Goal: Information Seeking & Learning: Learn about a topic

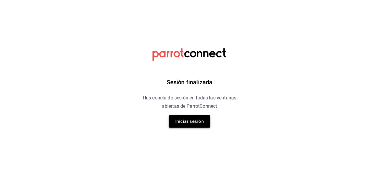
click at [182, 117] on button "Iniciar sesión" at bounding box center [189, 121] width 41 height 12
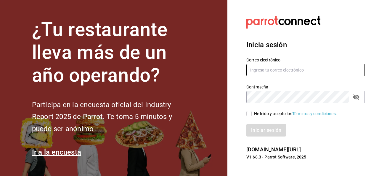
type input "[EMAIL_ADDRESS][DOMAIN_NAME]"
click at [252, 113] on span "He leído y acepto los Términos y condiciones." at bounding box center [294, 113] width 85 height 6
click at [252, 113] on input "He leído y acepto los Términos y condiciones." at bounding box center [248, 113] width 5 height 5
checkbox input "true"
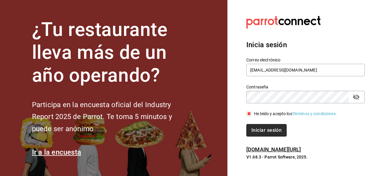
click at [255, 127] on button "Iniciar sesión" at bounding box center [266, 130] width 40 height 12
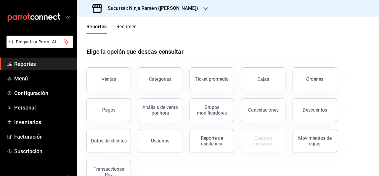
click at [45, 64] on span "Reportes" at bounding box center [43, 64] width 58 height 8
click at [108, 77] on div "Ventas" at bounding box center [109, 79] width 15 height 6
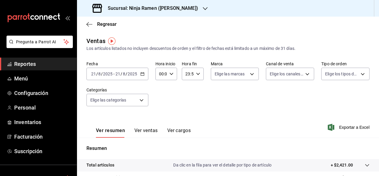
click at [154, 130] on button "Ver ventas" at bounding box center [145, 132] width 23 height 10
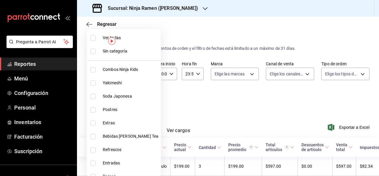
click at [139, 98] on body "Pregunta a Parrot AI Reportes Menú Configuración Personal Inventarios Facturaci…" at bounding box center [189, 88] width 379 height 176
click at [131, 68] on span "Combos Ninja Kids" at bounding box center [131, 69] width 56 height 6
type input "0bc95110-5d00-47be-8bdf-92f3f9ed8dae"
checkbox input "true"
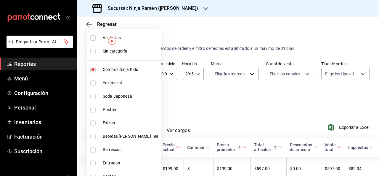
drag, startPoint x: 147, startPoint y: 99, endPoint x: 144, endPoint y: 129, distance: 30.4
click at [144, 129] on div "Ver todas Sin categoría Combos Ninja Kids Yakimeshi Soda Japonesa Postres Extra…" at bounding box center [123, 101] width 75 height 147
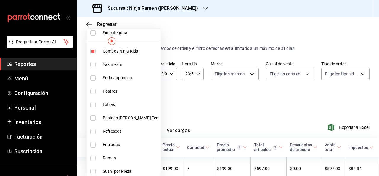
scroll to position [14, 0]
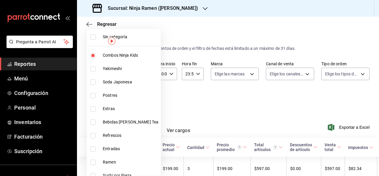
click at [115, 92] on span "Postres" at bounding box center [131, 95] width 56 height 6
type input "0bc95110-5d00-47be-8bdf-92f3f9ed8dae,63b626f2-f1ab-4086-8ed7-884c4a288045"
checkbox input "true"
click at [162, 109] on div at bounding box center [189, 88] width 379 height 176
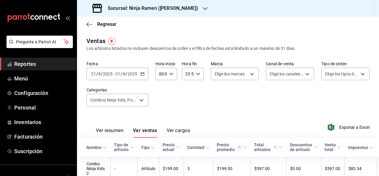
click at [130, 70] on div "2025-08-21 21 / 8 / 2025 - 2025-08-21 21 / 8 / 2025" at bounding box center [117, 74] width 62 height 12
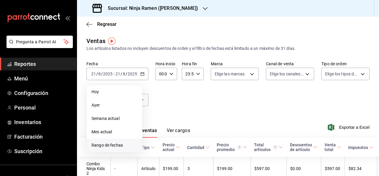
click at [115, 139] on li "Rango de fechas" at bounding box center [114, 144] width 55 height 13
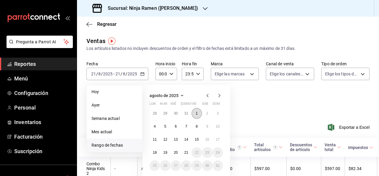
click at [194, 112] on button "1" at bounding box center [197, 113] width 10 height 11
click at [177, 152] on abbr "20" at bounding box center [176, 152] width 4 height 4
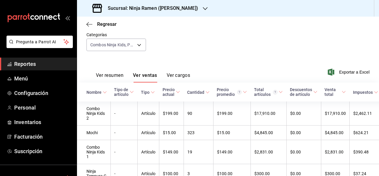
scroll to position [83, 0]
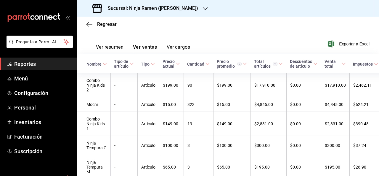
click at [165, 13] on div "Sucursal: Ninja Ramen (Talamas)" at bounding box center [146, 8] width 128 height 17
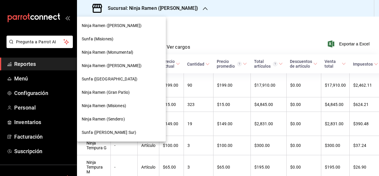
click at [131, 52] on span "Ninja Ramen (Monumental)" at bounding box center [108, 52] width 52 height 6
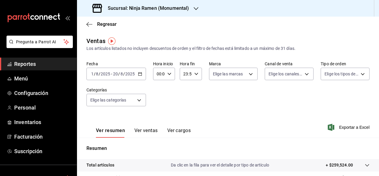
click at [136, 75] on div "2025-08-01 1 / 8 / 2025 - 2025-08-20 20 / 8 / 2025" at bounding box center [116, 74] width 60 height 12
click at [183, 96] on div "Fecha 2025-08-01 1 / 8 / 2025 - 2025-08-20 20 / 8 / 2025 Hora inicio 00:00 Hora…" at bounding box center [227, 87] width 283 height 52
click at [150, 126] on div "Ver resumen Ver ventas Ver cargos" at bounding box center [138, 128] width 104 height 17
click at [148, 129] on button "Ver ventas" at bounding box center [145, 132] width 23 height 10
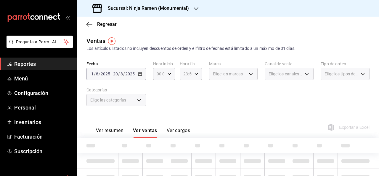
click at [210, 104] on div "Fecha 2025-08-01 1 / 8 / 2025 - 2025-08-20 20 / 8 / 2025 Hora inicio 00:00 Hora…" at bounding box center [227, 87] width 283 height 52
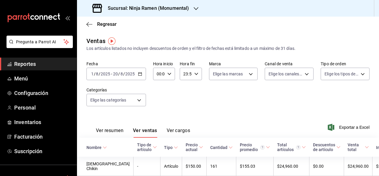
click at [159, 99] on div "Fecha 2025-08-01 1 / 8 / 2025 - 2025-08-20 20 / 8 / 2025 Hora inicio 00:00 Hora…" at bounding box center [227, 87] width 283 height 52
click at [134, 100] on body "Pregunta a Parrot AI Reportes Menú Configuración Personal Inventarios Facturaci…" at bounding box center [189, 88] width 379 height 176
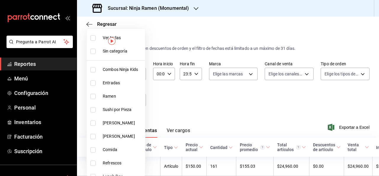
click at [127, 68] on span "Combos Ninja Kids" at bounding box center [123, 69] width 40 height 6
type input "d11c7596-842f-4bf2-b38a-6a7025a79a59"
checkbox input "true"
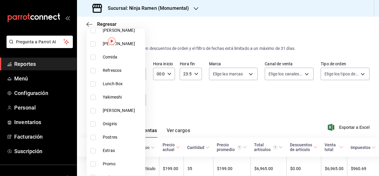
scroll to position [94, 0]
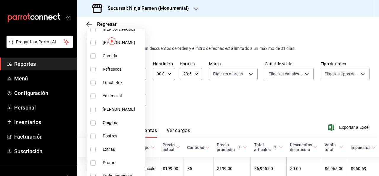
click at [118, 130] on li "Postres" at bounding box center [116, 135] width 58 height 13
type input "d11c7596-842f-4bf2-b38a-6a7025a79a59,fe4e24f7-4e58-40bb-baae-82882b27d167"
checkbox input "true"
click at [203, 82] on div at bounding box center [189, 88] width 379 height 176
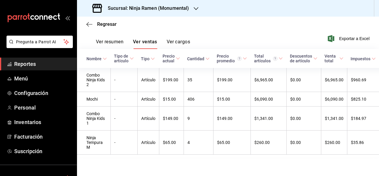
scroll to position [94, 0]
click at [169, 12] on div "Sucursal: Ninja Ramen (Monumental)" at bounding box center [141, 8] width 119 height 17
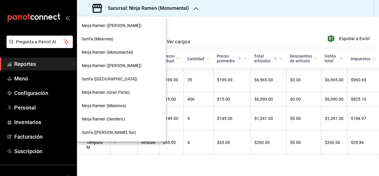
click at [120, 28] on span "Ninja Ramen (Talamas)" at bounding box center [112, 26] width 60 height 6
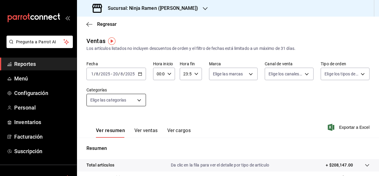
click at [140, 100] on body "Pregunta a Parrot AI Reportes Menú Configuración Personal Inventarios Facturaci…" at bounding box center [189, 88] width 379 height 176
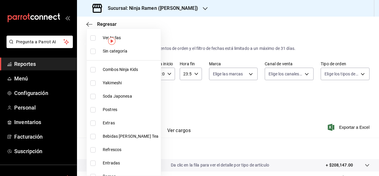
click at [130, 70] on span "Combos Ninja Kids" at bounding box center [131, 69] width 56 height 6
type input "0bc95110-5d00-47be-8bdf-92f3f9ed8dae"
checkbox input "true"
click at [116, 109] on span "Postres" at bounding box center [131, 109] width 56 height 6
type input "0bc95110-5d00-47be-8bdf-92f3f9ed8dae,63b626f2-f1ab-4086-8ed7-884c4a288045"
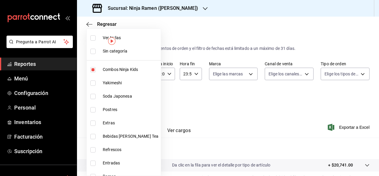
checkbox input "true"
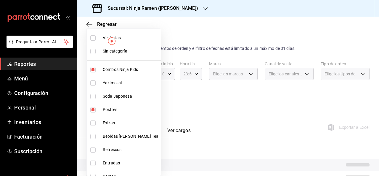
click at [179, 116] on div at bounding box center [189, 88] width 379 height 176
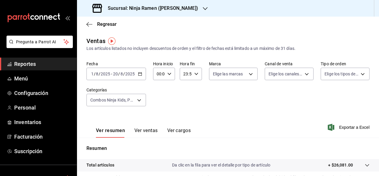
click at [150, 134] on button "Ver ventas" at bounding box center [145, 132] width 23 height 10
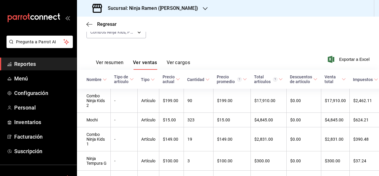
scroll to position [69, 0]
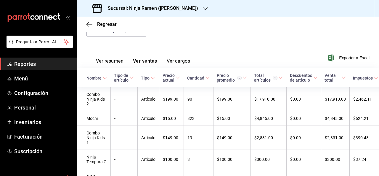
click at [160, 9] on h3 "Sucursal: Ninja Ramen (Talamas)" at bounding box center [150, 8] width 95 height 7
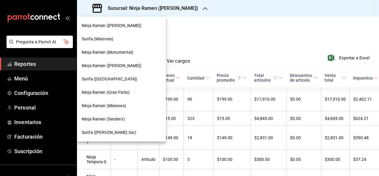
click at [130, 86] on div "Ninja Ramen (Gran Patio)" at bounding box center [121, 92] width 89 height 13
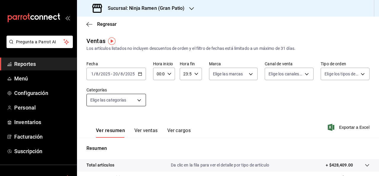
click at [138, 101] on body "Pregunta a Parrot AI Reportes Menú Configuración Personal Inventarios Facturaci…" at bounding box center [189, 88] width 379 height 176
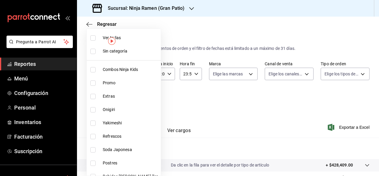
click at [120, 67] on span "Combos Ninja Kids" at bounding box center [131, 69] width 56 height 6
type input "ec26766d-fe29-4bb6-ba7b-804b97db4678"
checkbox input "true"
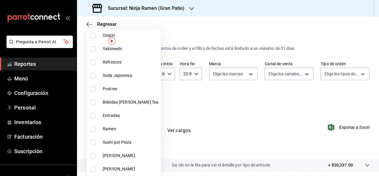
scroll to position [75, 0]
click at [119, 85] on span "Postres" at bounding box center [131, 88] width 56 height 6
type input "ec26766d-fe29-4bb6-ba7b-804b97db4678,e682c314-2ae5-42d5-9c03-f791db2a5b32"
checkbox input "true"
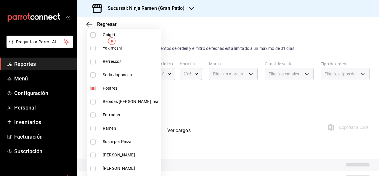
click at [182, 91] on div at bounding box center [189, 88] width 379 height 176
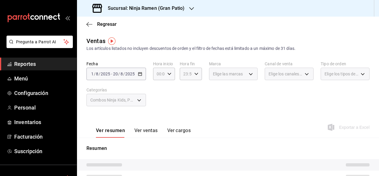
click at [144, 128] on button "Ver ventas" at bounding box center [145, 132] width 23 height 10
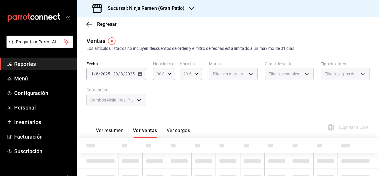
click at [222, 104] on div "Fecha 2025-08-01 1 / 8 / 2025 - 2025-08-20 20 / 8 / 2025 Hora inicio 00:00 Hora…" at bounding box center [227, 87] width 283 height 52
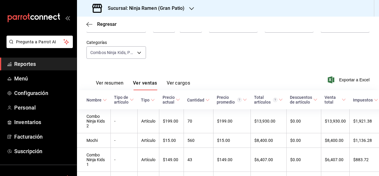
scroll to position [59, 0]
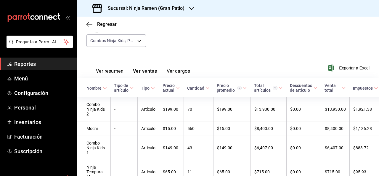
click at [164, 14] on div "Sucursal: Ninja Ramen (Gran Patio)" at bounding box center [139, 8] width 115 height 17
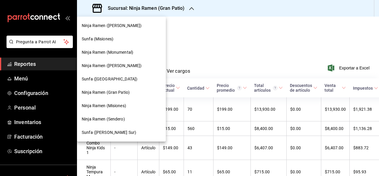
click at [127, 106] on div "Ninja Ramen (Misiones)" at bounding box center [121, 105] width 79 height 6
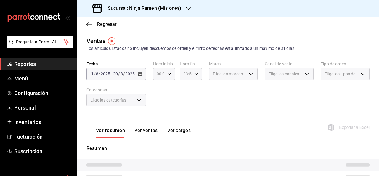
click at [136, 92] on div "Elige las categorías" at bounding box center [116, 98] width 60 height 15
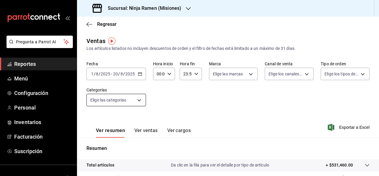
click at [134, 95] on body "Pregunta a Parrot AI Reportes Menú Configuración Personal Inventarios Facturaci…" at bounding box center [189, 88] width 379 height 176
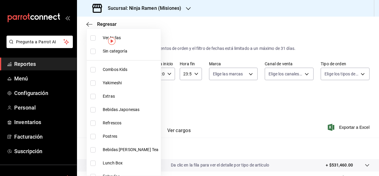
click at [128, 69] on span "Combos Kids" at bounding box center [131, 69] width 56 height 6
type input "3b15d461-965b-48cf-8e4b-a02dd30a9a01"
checkbox input "true"
click at [123, 137] on span "Postres" at bounding box center [131, 136] width 56 height 6
type input "3b15d461-965b-48cf-8e4b-a02dd30a9a01,3ad05f45-9522-4852-8dd5-45dc0b4eca2b"
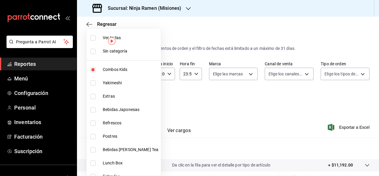
checkbox input "true"
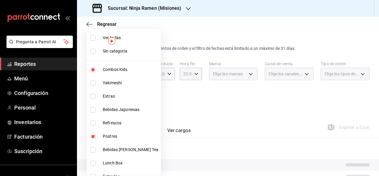
click at [183, 117] on div at bounding box center [189, 88] width 379 height 176
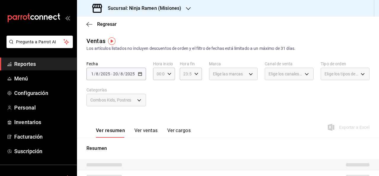
drag, startPoint x: 158, startPoint y: 128, endPoint x: 145, endPoint y: 134, distance: 13.8
click at [145, 134] on div "Ver resumen Ver ventas Ver cargos" at bounding box center [143, 132] width 95 height 10
click at [145, 134] on button "Ver ventas" at bounding box center [145, 132] width 23 height 10
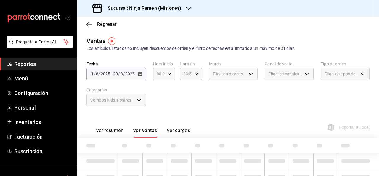
click at [286, 96] on div "Fecha 2025-08-01 1 / 8 / 2025 - 2025-08-20 20 / 8 / 2025 Hora inicio 00:00 Hora…" at bounding box center [227, 87] width 283 height 52
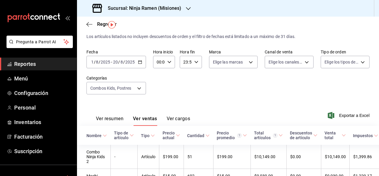
scroll to position [70, 0]
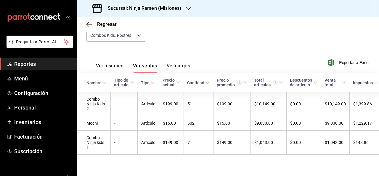
click at [183, 23] on div "Regresar" at bounding box center [228, 24] width 302 height 15
click at [176, 14] on div "Sucursal: Ninja Ramen (Misiones)" at bounding box center [137, 8] width 111 height 17
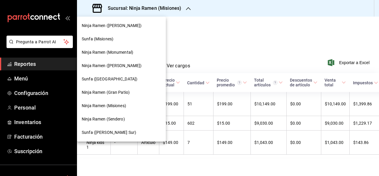
click at [120, 118] on span "Ninja Ramen (Sendero)" at bounding box center [103, 119] width 43 height 6
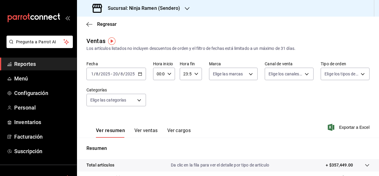
click at [153, 134] on button "Ver ventas" at bounding box center [145, 132] width 23 height 10
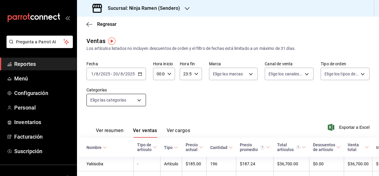
click at [124, 101] on body "Pregunta a Parrot AI Reportes Menú Configuración Personal Inventarios Facturaci…" at bounding box center [189, 88] width 379 height 176
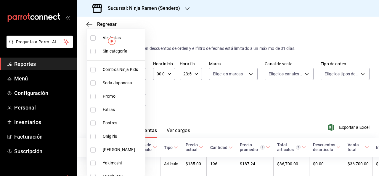
click at [132, 70] on span "Combos Ninja Kids" at bounding box center [123, 69] width 40 height 6
type input "cfadaddc-da4b-4f9f-9189-9f14436ea922"
checkbox input "true"
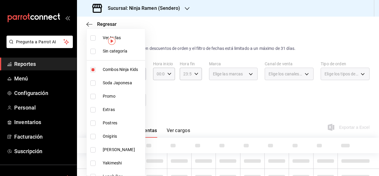
click at [115, 125] on span "Postres" at bounding box center [123, 123] width 40 height 6
type input "cfadaddc-da4b-4f9f-9189-9f14436ea922,50f66570-6941-4375-94ba-8e97339346e8"
checkbox input "true"
click at [176, 112] on div at bounding box center [189, 88] width 379 height 176
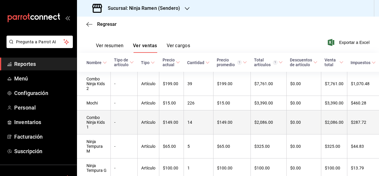
scroll to position [86, 0]
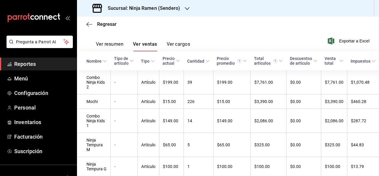
click at [171, 10] on h3 "Sucursal: Ninja Ramen (Sendero)" at bounding box center [141, 8] width 77 height 7
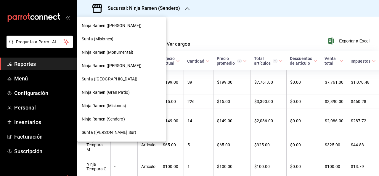
click at [210, 40] on div at bounding box center [189, 88] width 379 height 176
